Goal: Navigation & Orientation: Find specific page/section

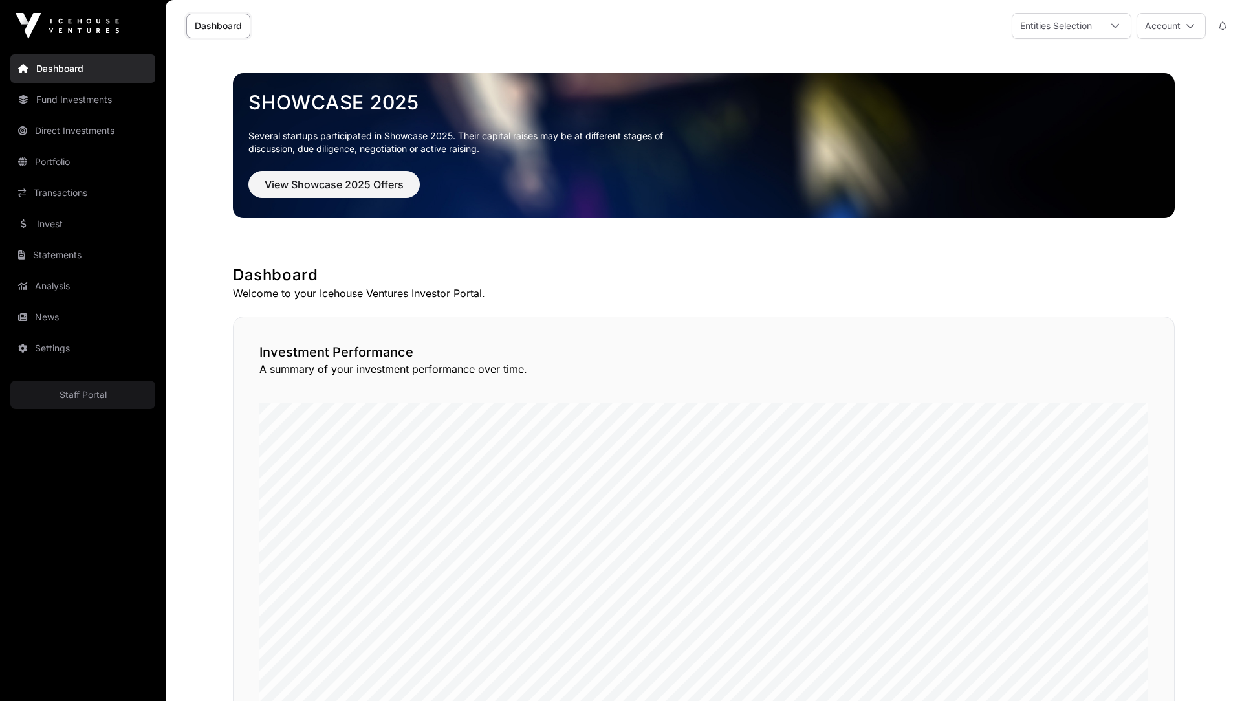
click at [111, 214] on link "Invest" at bounding box center [82, 224] width 145 height 28
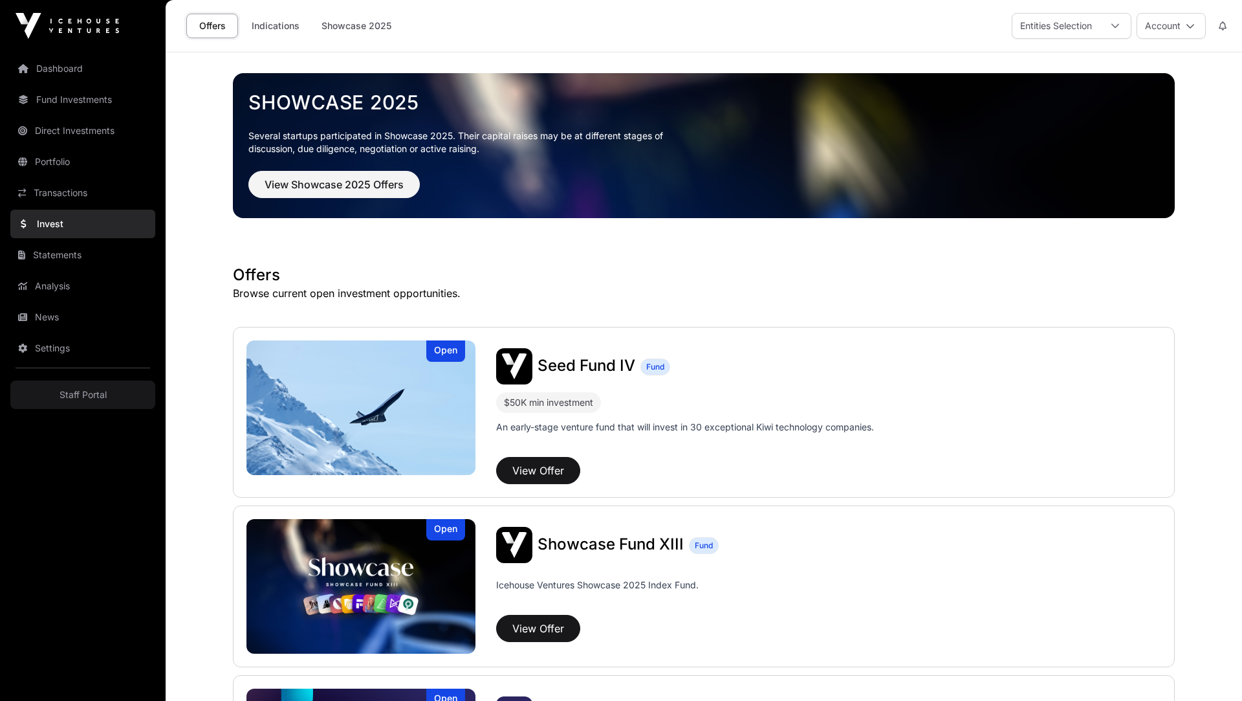
click at [286, 27] on link "Indications" at bounding box center [275, 26] width 65 height 25
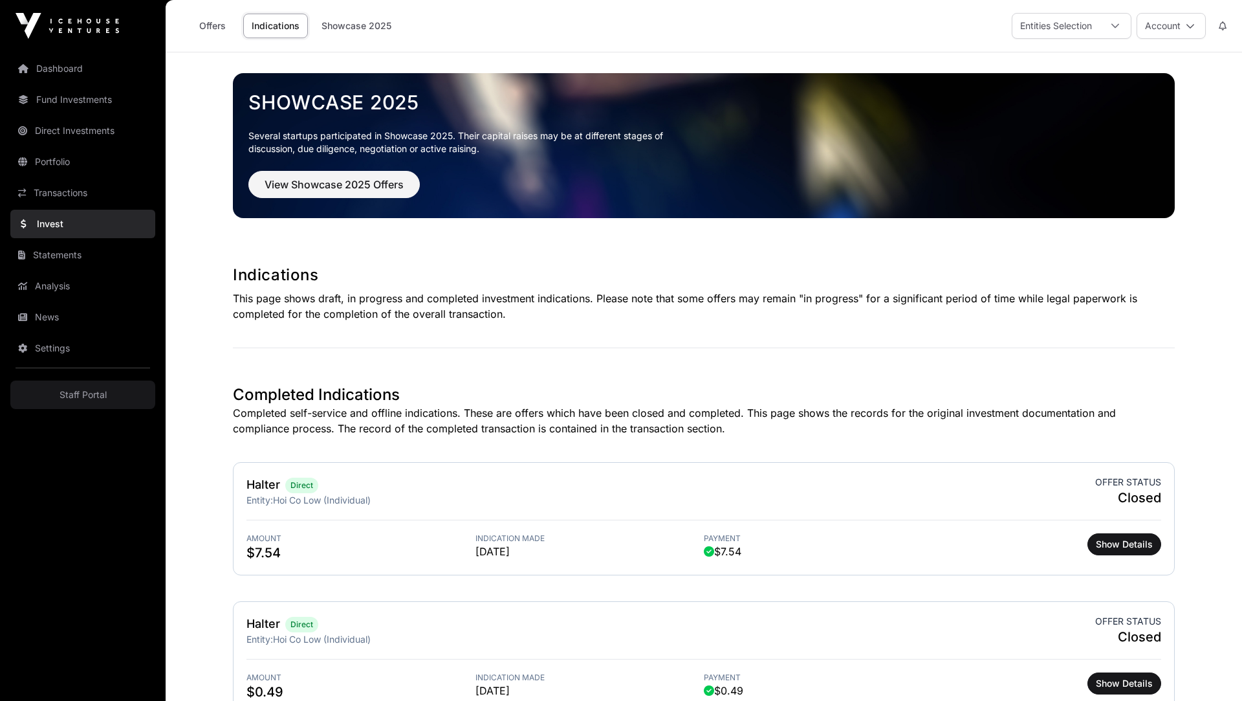
click at [81, 119] on link "Direct Investments" at bounding box center [82, 130] width 145 height 28
